Goal: Go to known website: Go to known website

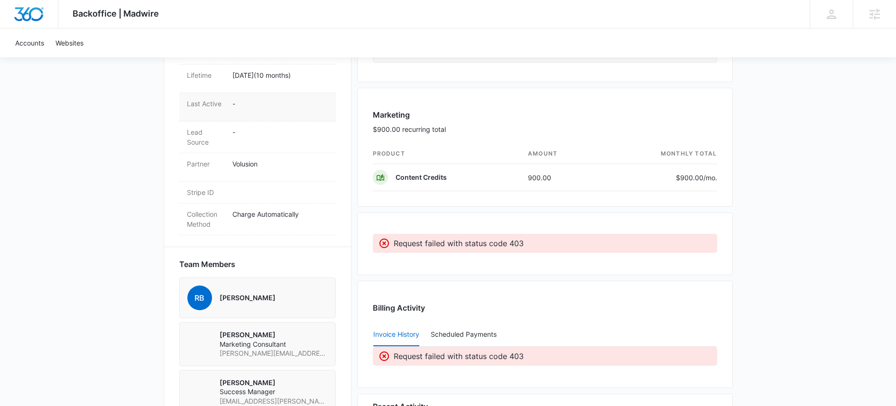
scroll to position [528, 0]
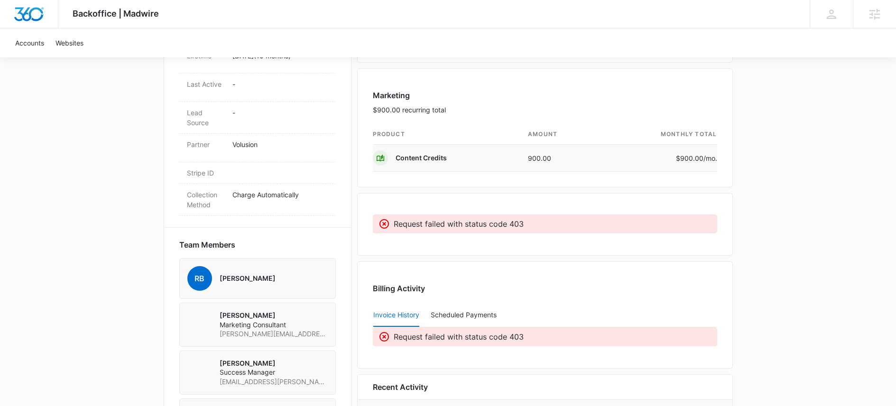
scroll to position [557, 0]
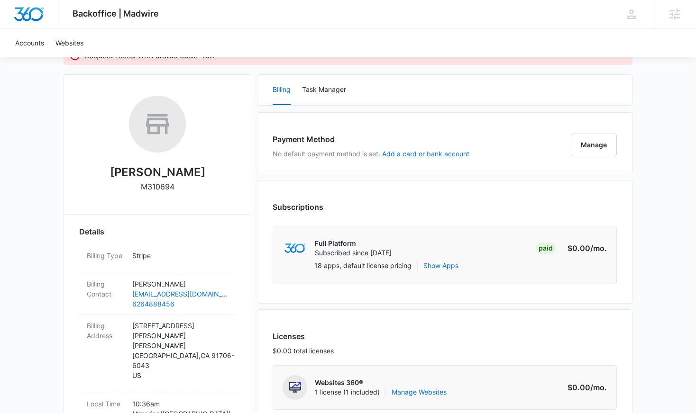
scroll to position [64, 0]
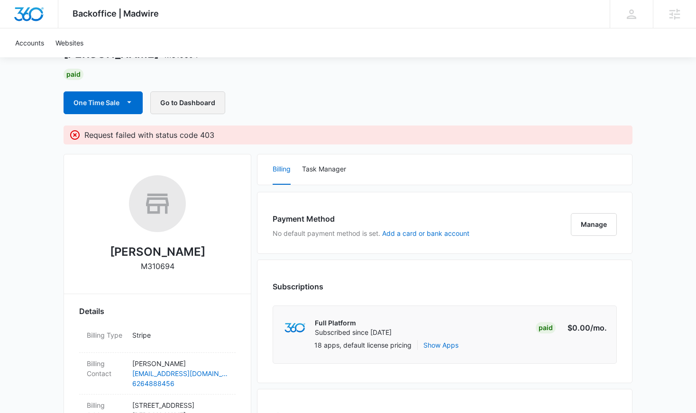
click at [202, 108] on button "Go to Dashboard" at bounding box center [187, 103] width 75 height 23
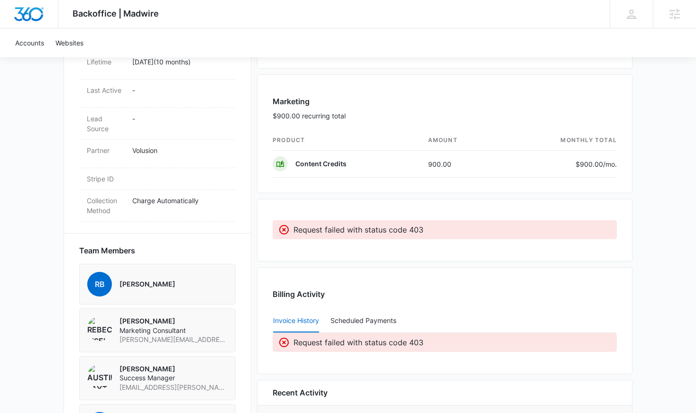
scroll to position [554, 0]
